Goal: Find specific page/section: Find specific page/section

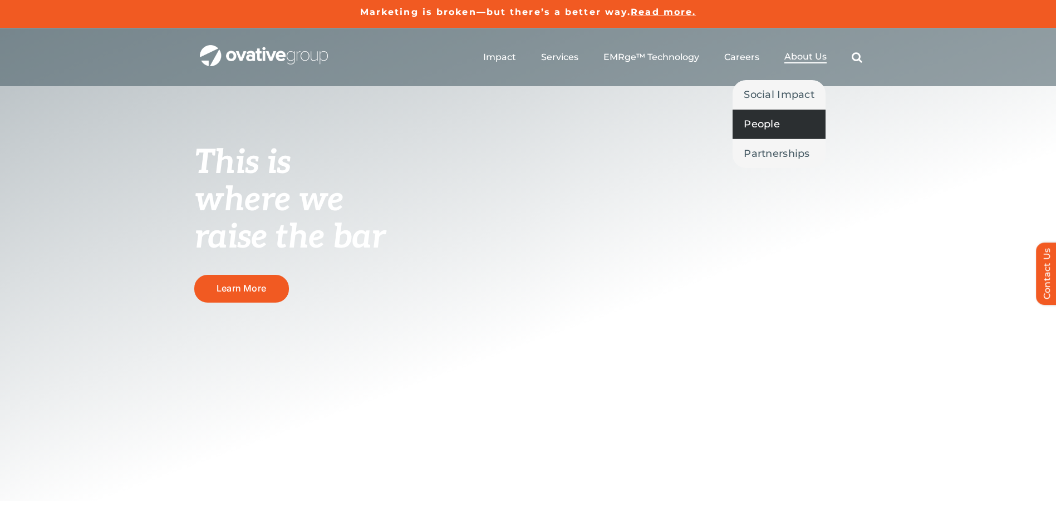
click at [771, 121] on span "People" at bounding box center [762, 124] width 36 height 16
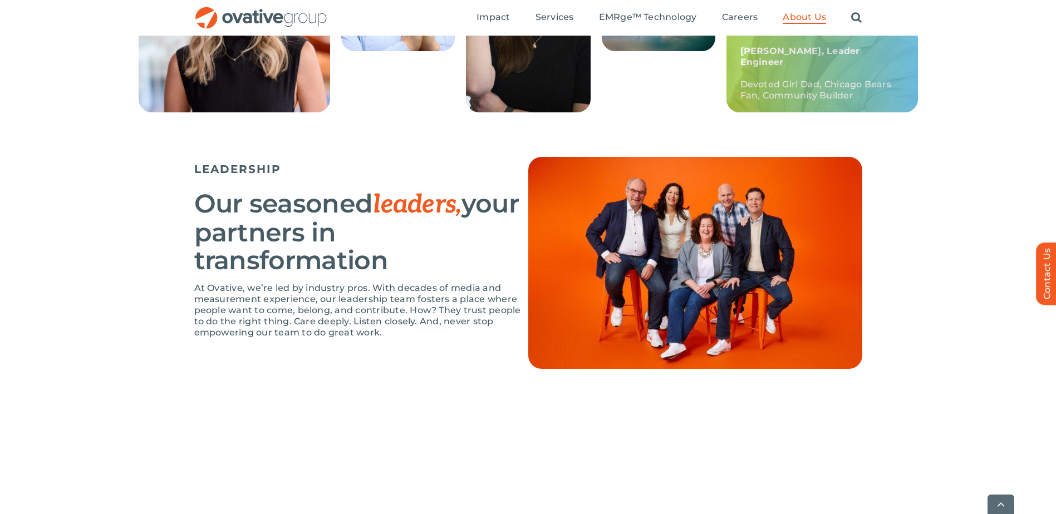
scroll to position [835, 0]
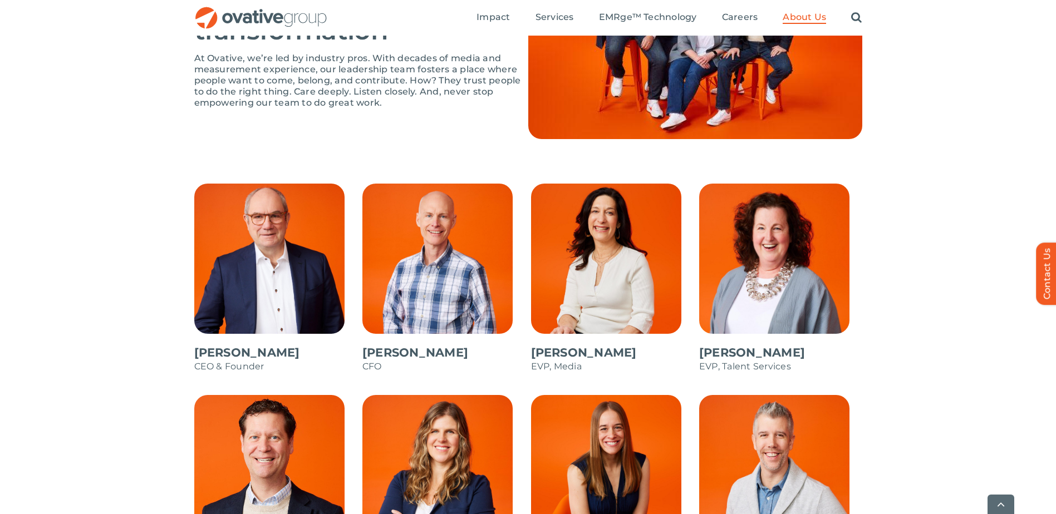
click at [767, 247] on span at bounding box center [780, 284] width 163 height 200
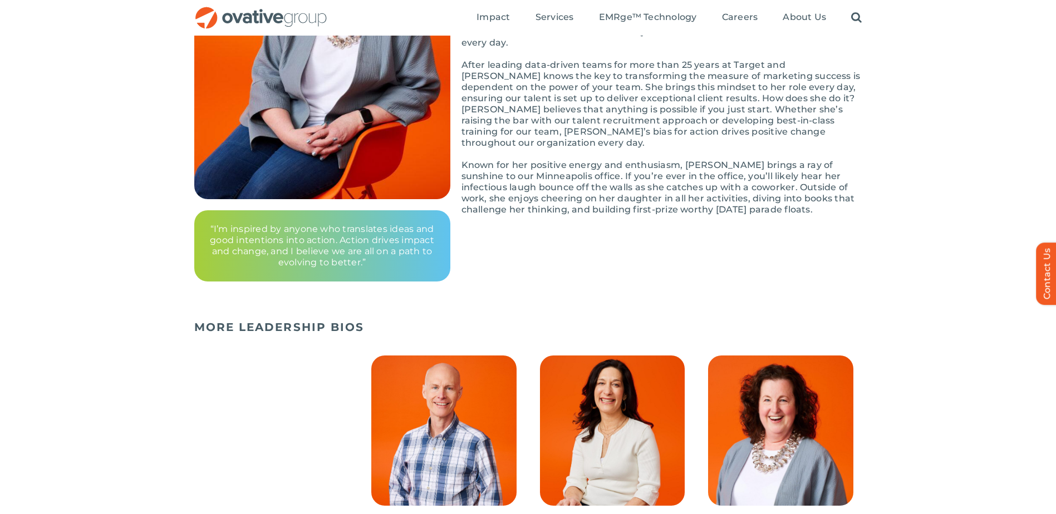
scroll to position [21, 0]
